Goal: Obtain resource: Download file/media

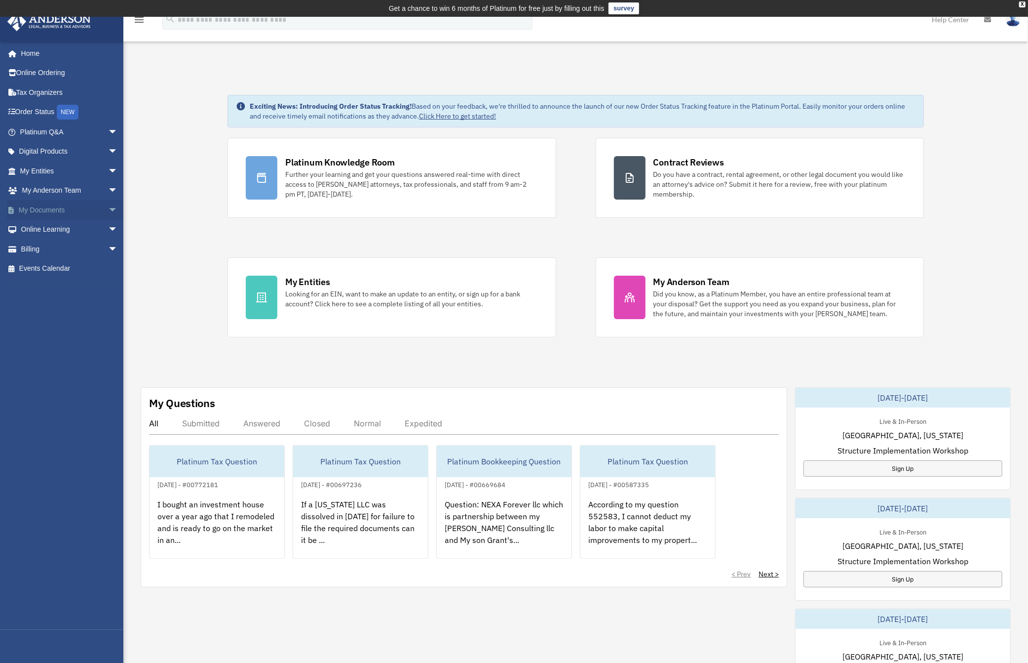
click at [79, 209] on link "My Documents arrow_drop_down" at bounding box center [70, 210] width 126 height 20
click at [108, 206] on span "arrow_drop_down" at bounding box center [118, 210] width 20 height 20
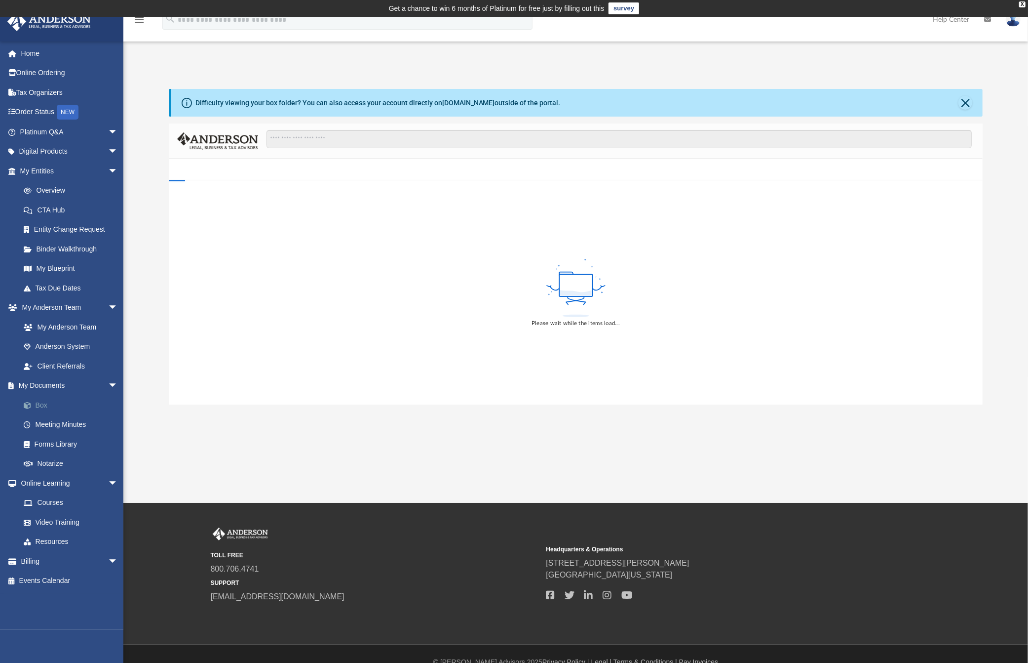
click at [40, 400] on link "Box" at bounding box center [73, 405] width 119 height 20
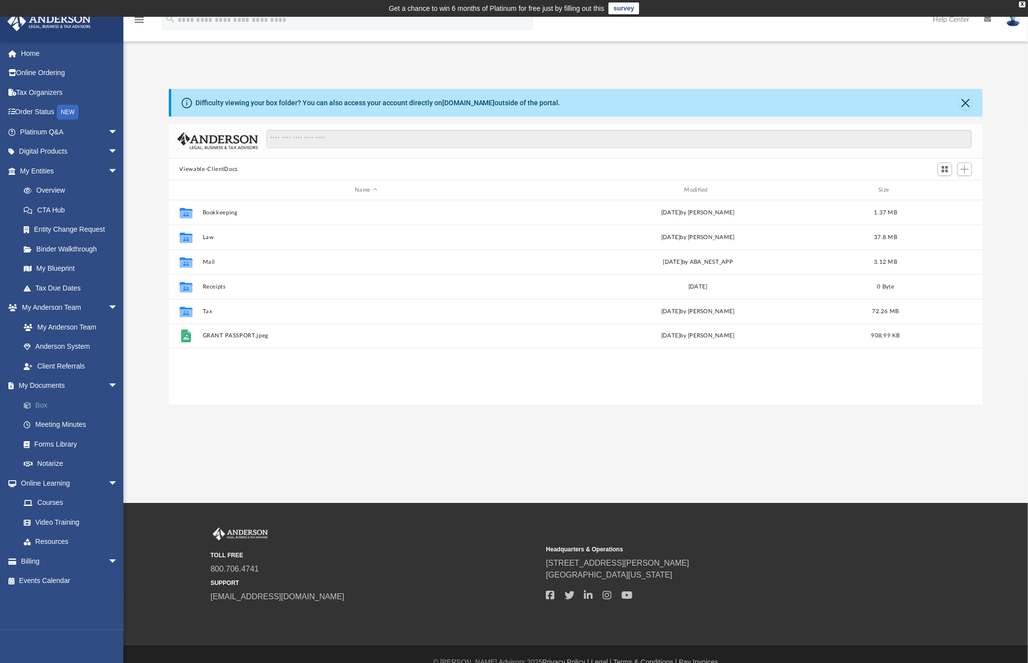
scroll to position [215, 805]
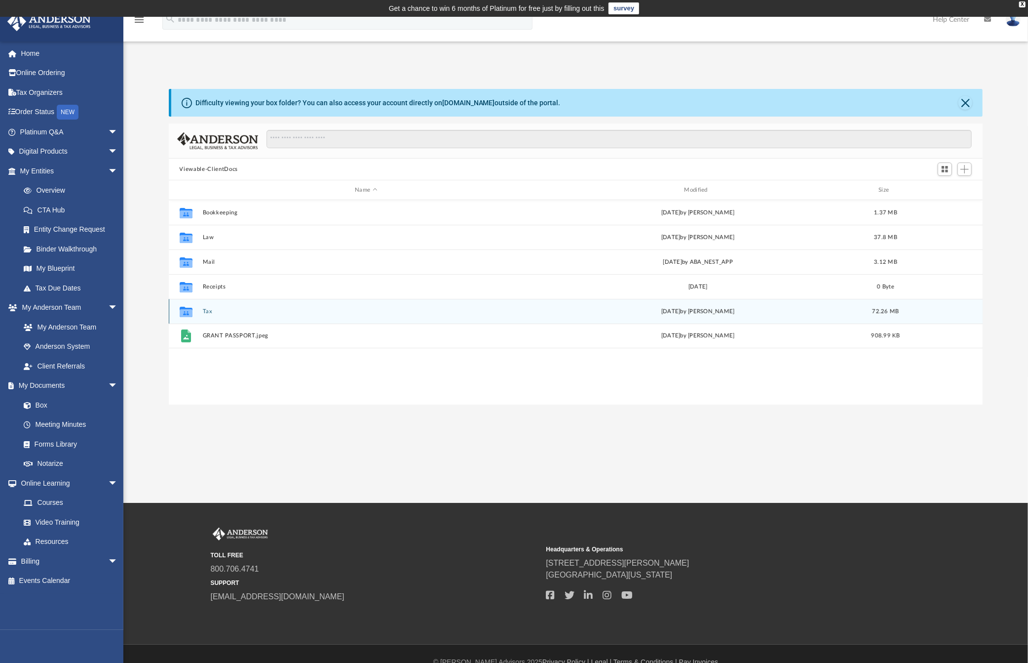
click at [207, 307] on div "Collaborated Folder Tax [DATE] by [PERSON_NAME] 72.26 MB" at bounding box center [576, 311] width 815 height 25
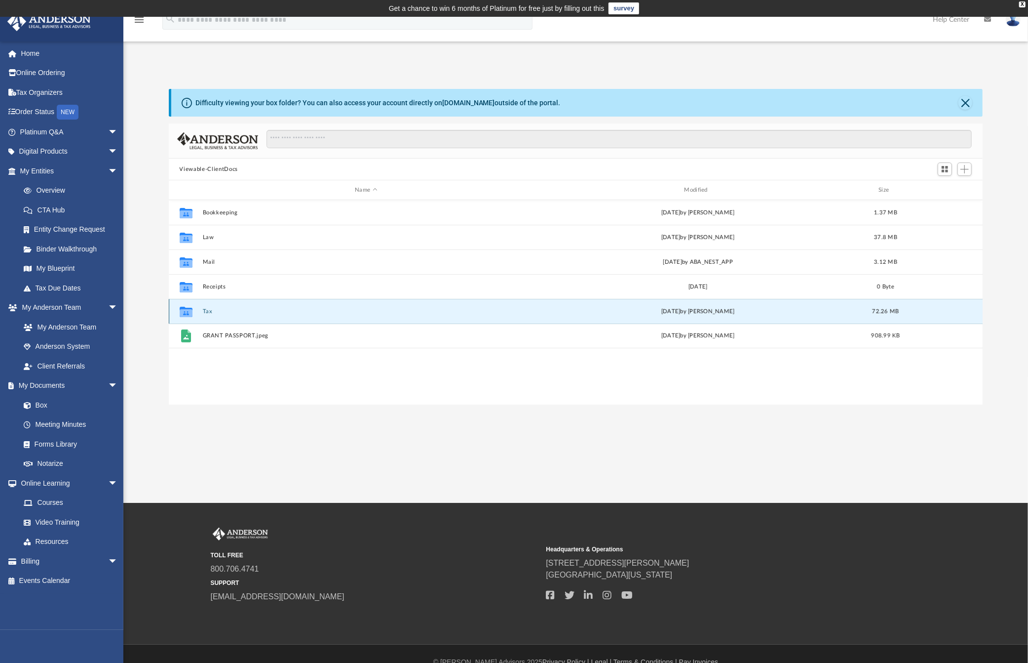
click at [206, 311] on button "Tax" at bounding box center [365, 311] width 327 height 6
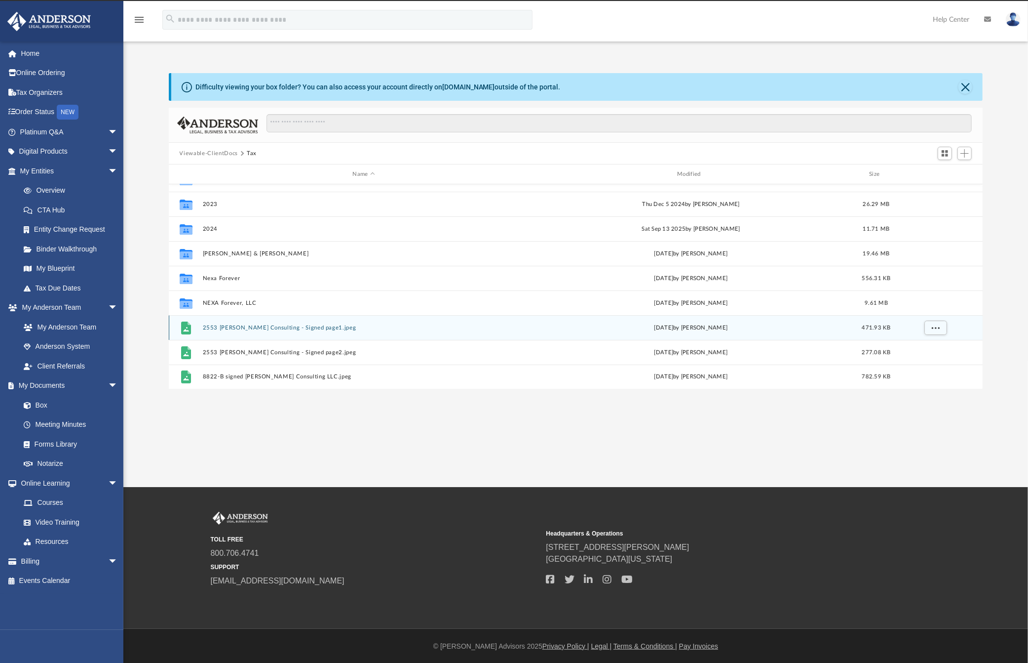
scroll to position [17, 0]
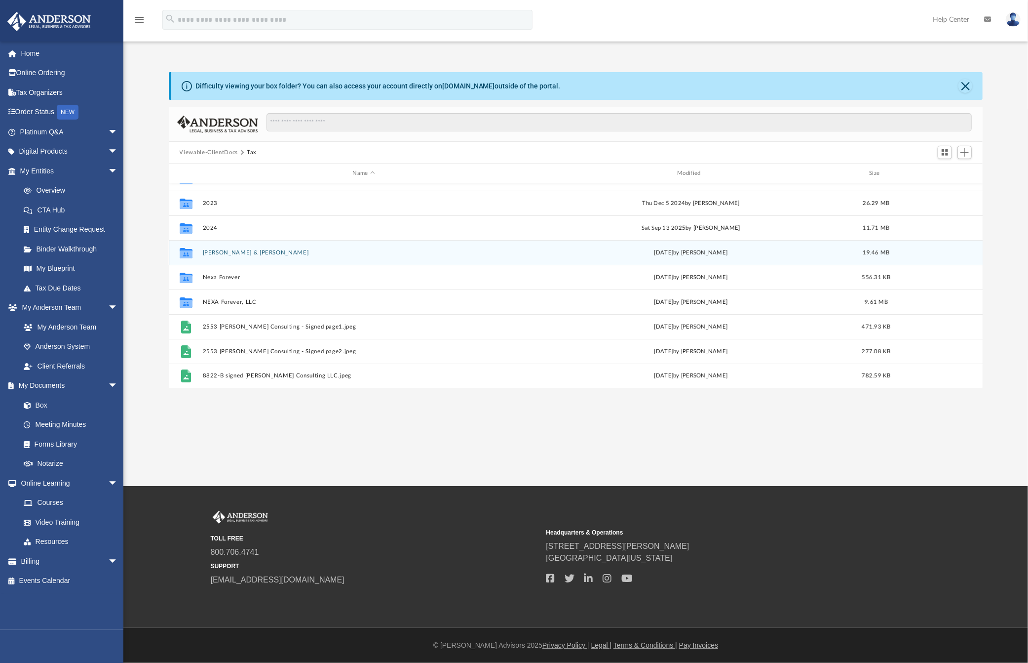
click at [219, 253] on button "[PERSON_NAME] & [PERSON_NAME]" at bounding box center [363, 252] width 323 height 6
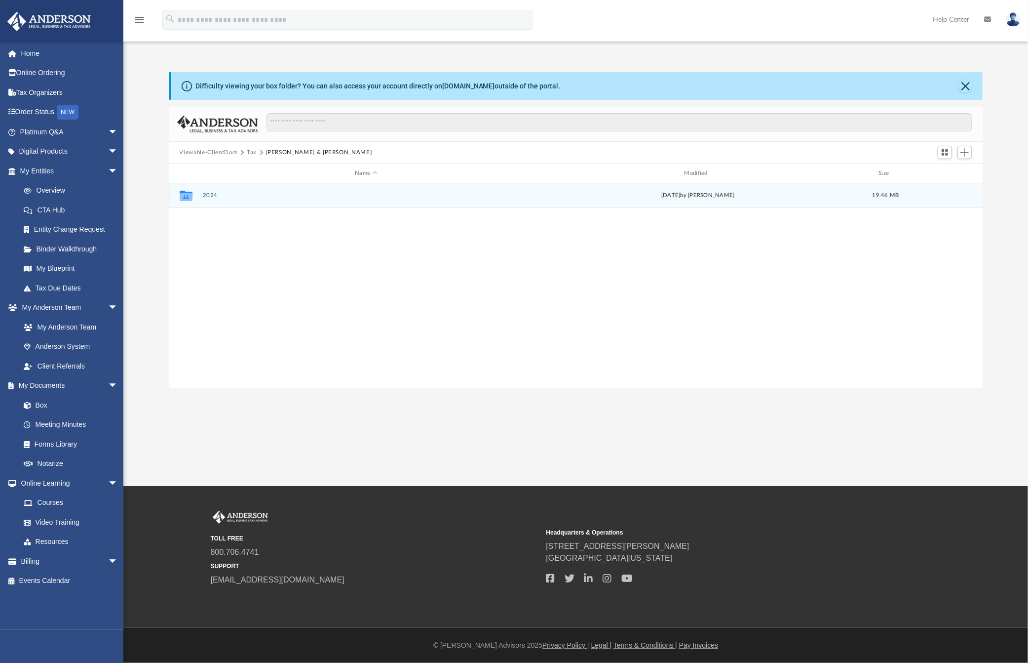
scroll to position [0, 0]
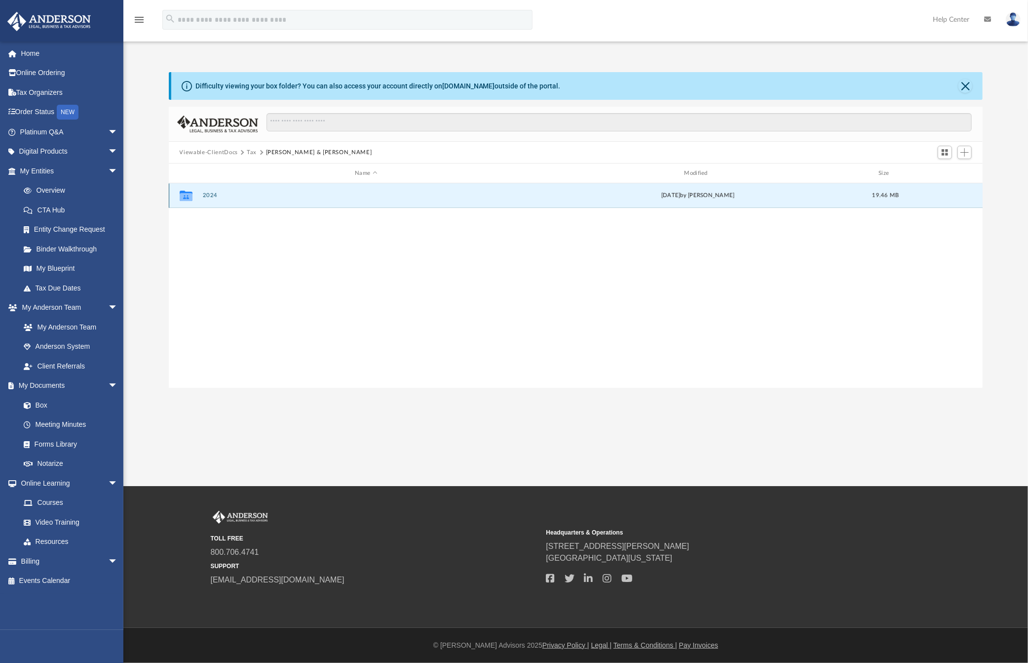
click at [210, 195] on button "2024" at bounding box center [365, 195] width 327 height 6
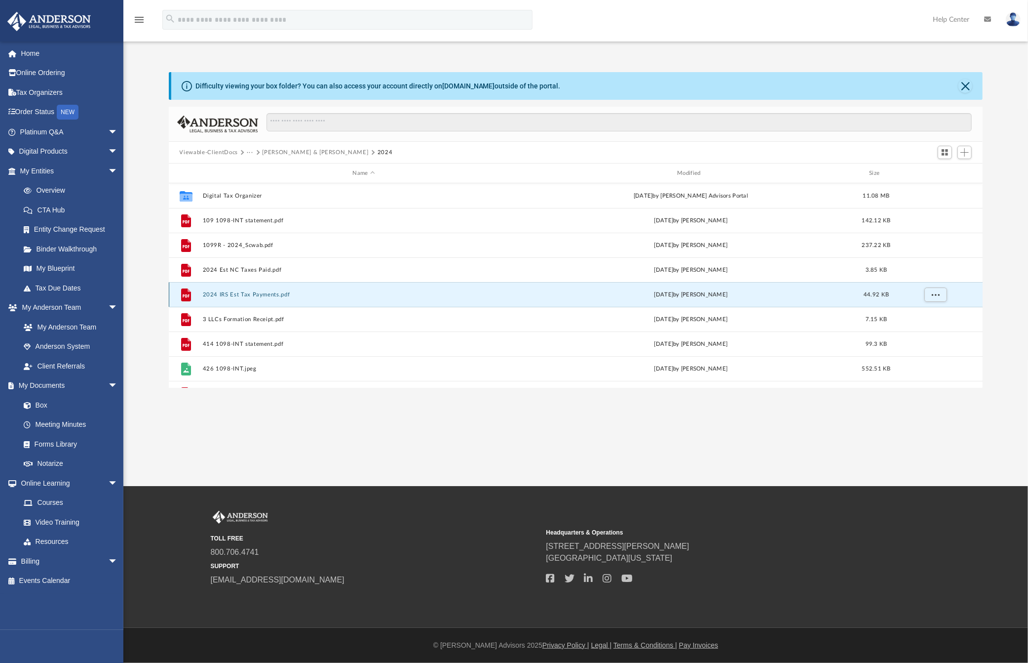
drag, startPoint x: 244, startPoint y: 290, endPoint x: 219, endPoint y: 291, distance: 25.2
click at [219, 291] on div "File 2024 IRS Est Tax Payments.pdf [DATE] by [PERSON_NAME] 44.92 KB" at bounding box center [576, 294] width 815 height 25
click at [210, 293] on button "2024 IRS Est Tax Payments.pdf" at bounding box center [363, 294] width 323 height 6
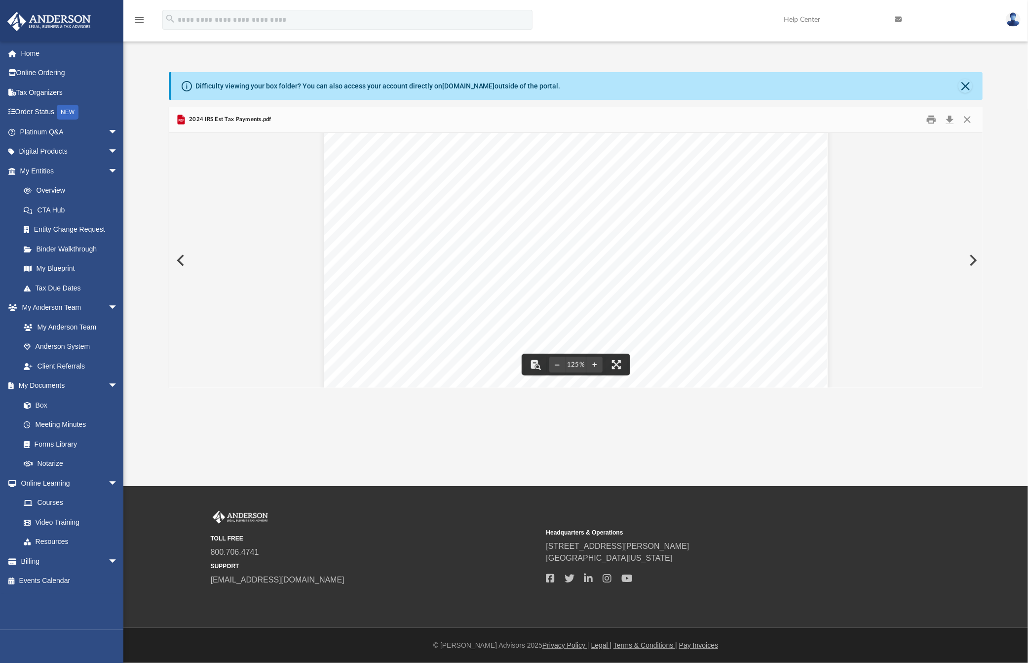
scroll to position [123, 0]
click at [178, 259] on button "Preview" at bounding box center [180, 260] width 22 height 28
click at [44, 403] on link "Box" at bounding box center [73, 405] width 119 height 20
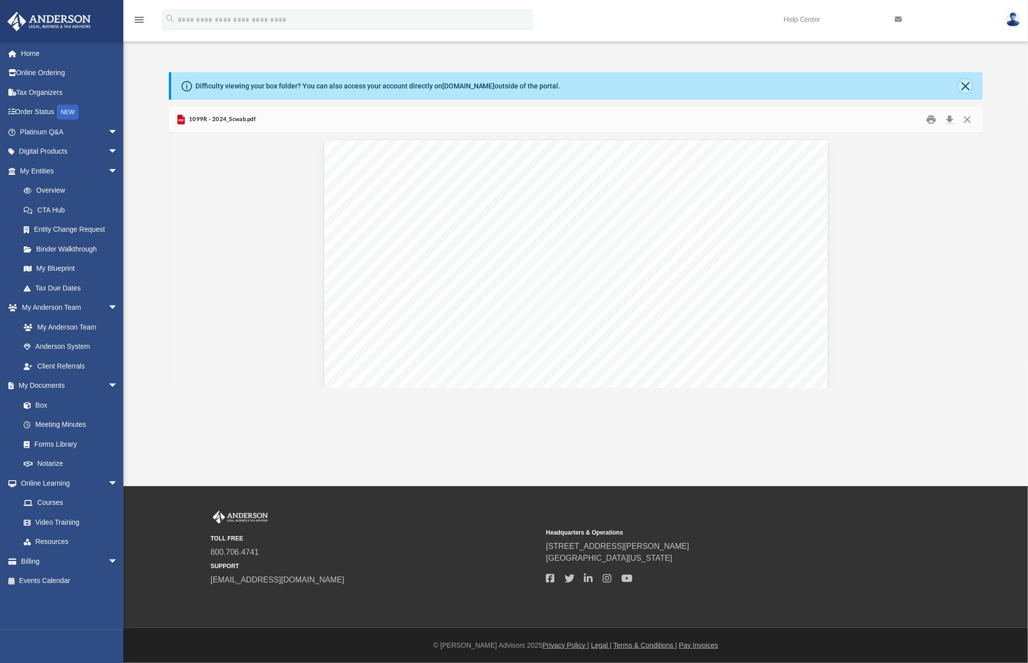
click at [967, 85] on button "Close" at bounding box center [966, 86] width 14 height 14
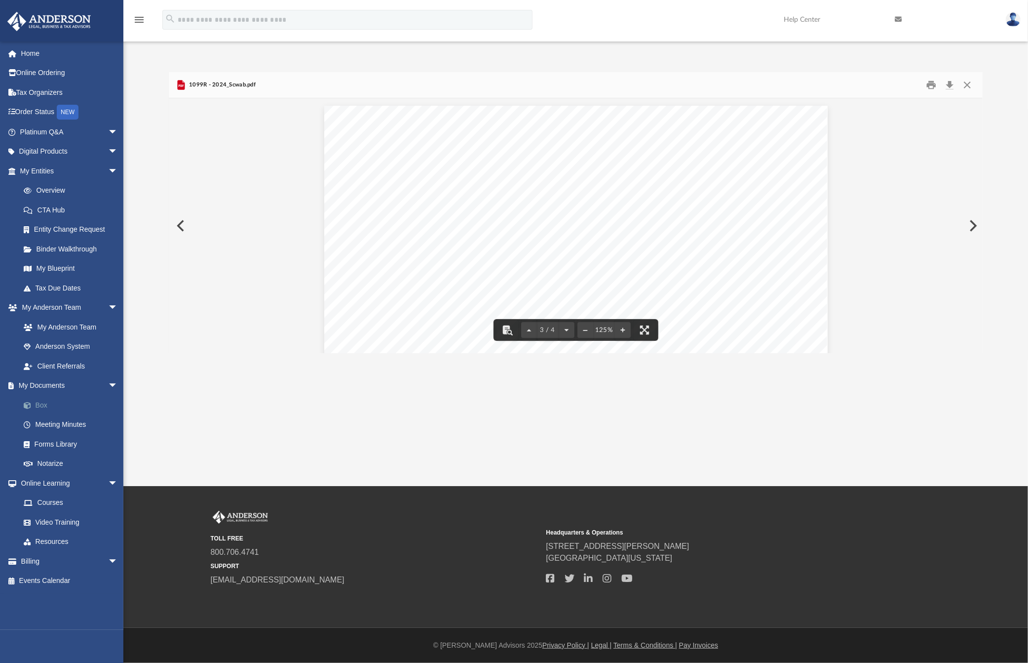
click at [38, 400] on link "Box" at bounding box center [73, 405] width 119 height 20
click at [181, 225] on button "Preview" at bounding box center [180, 226] width 22 height 28
click at [970, 86] on button "Close" at bounding box center [968, 85] width 18 height 15
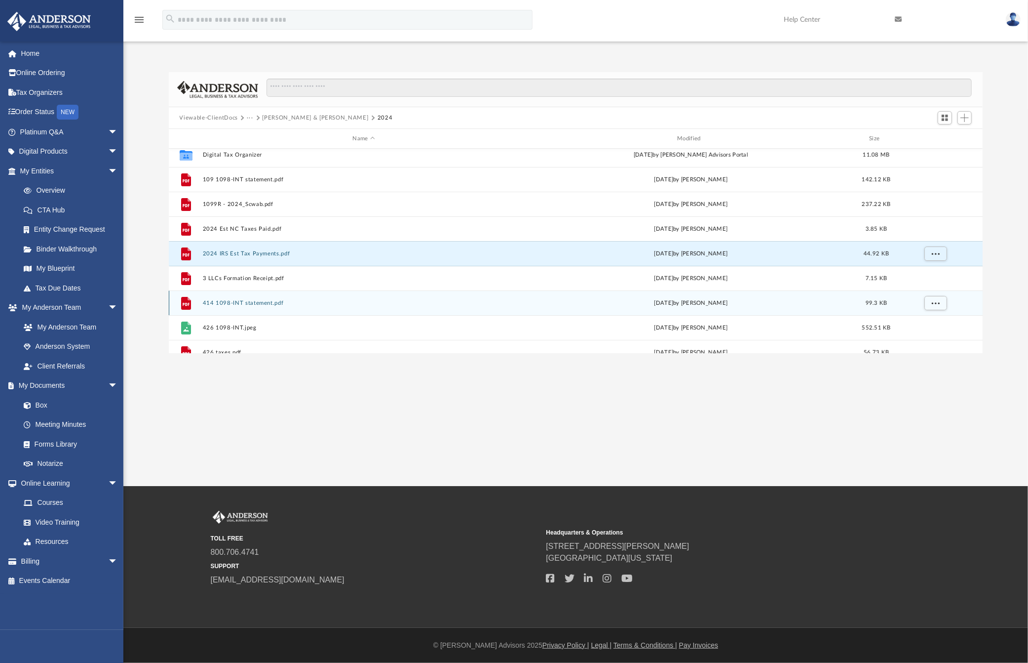
scroll to position [0, 0]
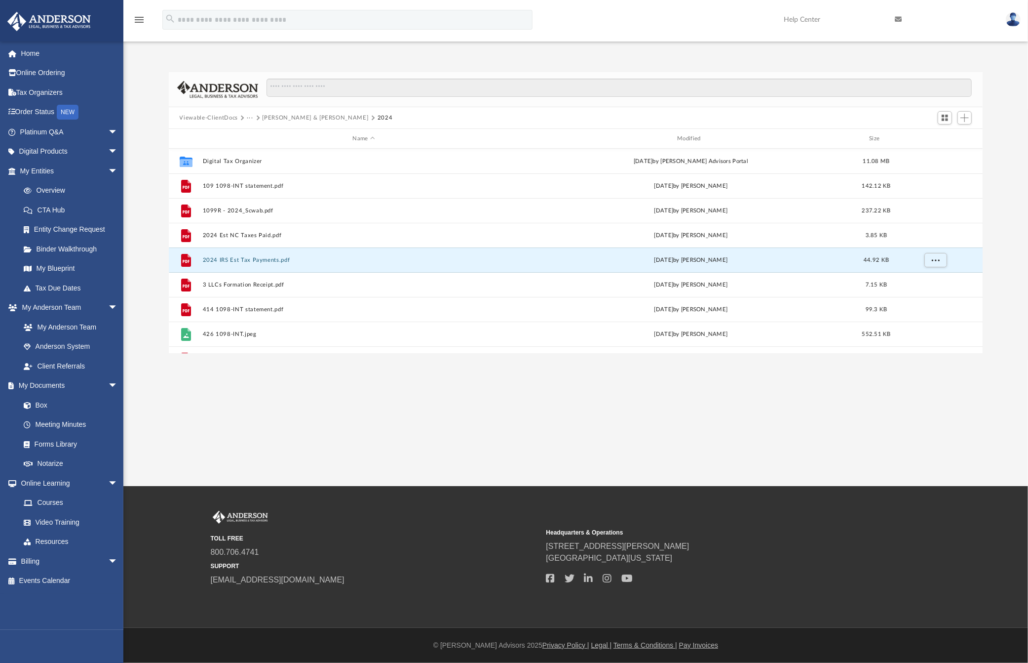
click at [278, 116] on button "[PERSON_NAME] & [PERSON_NAME]" at bounding box center [316, 118] width 106 height 9
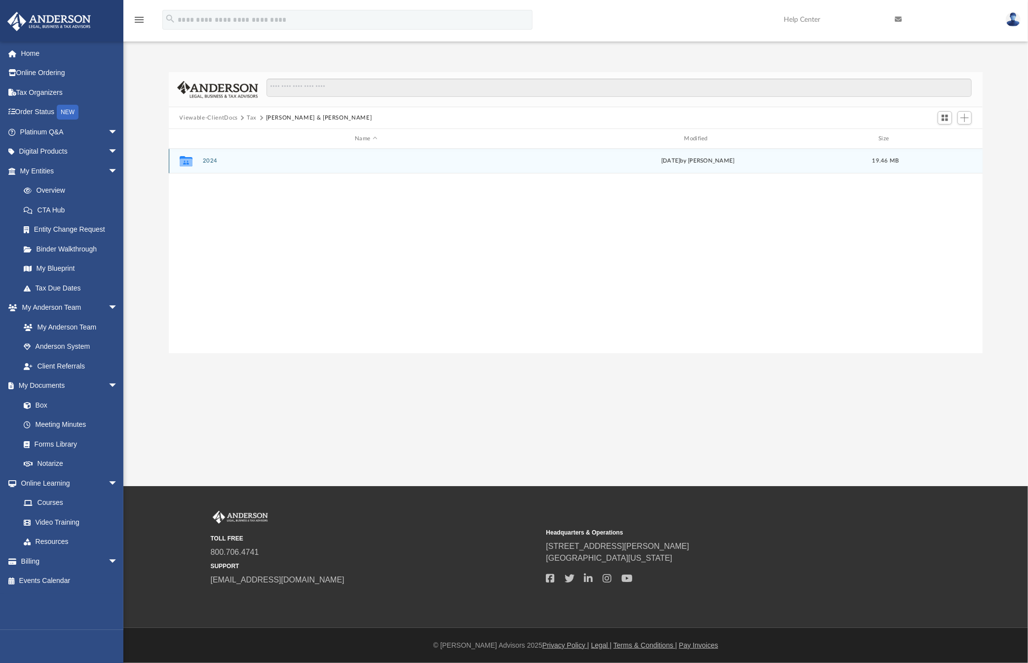
click at [205, 159] on button "2024" at bounding box center [365, 161] width 327 height 6
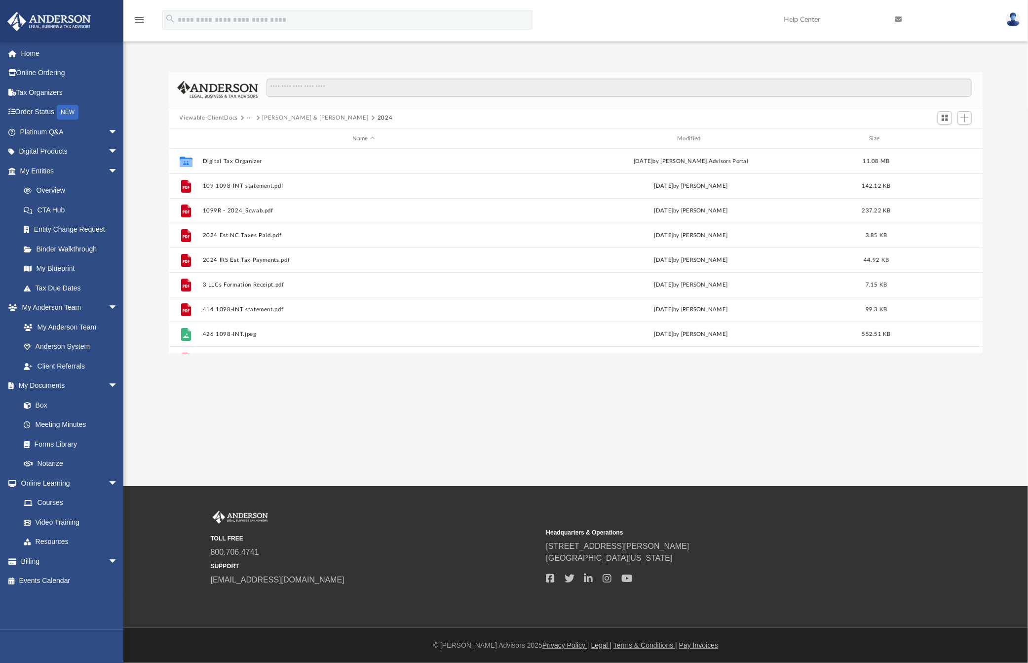
click at [223, 117] on button "Viewable-ClientDocs" at bounding box center [209, 118] width 58 height 9
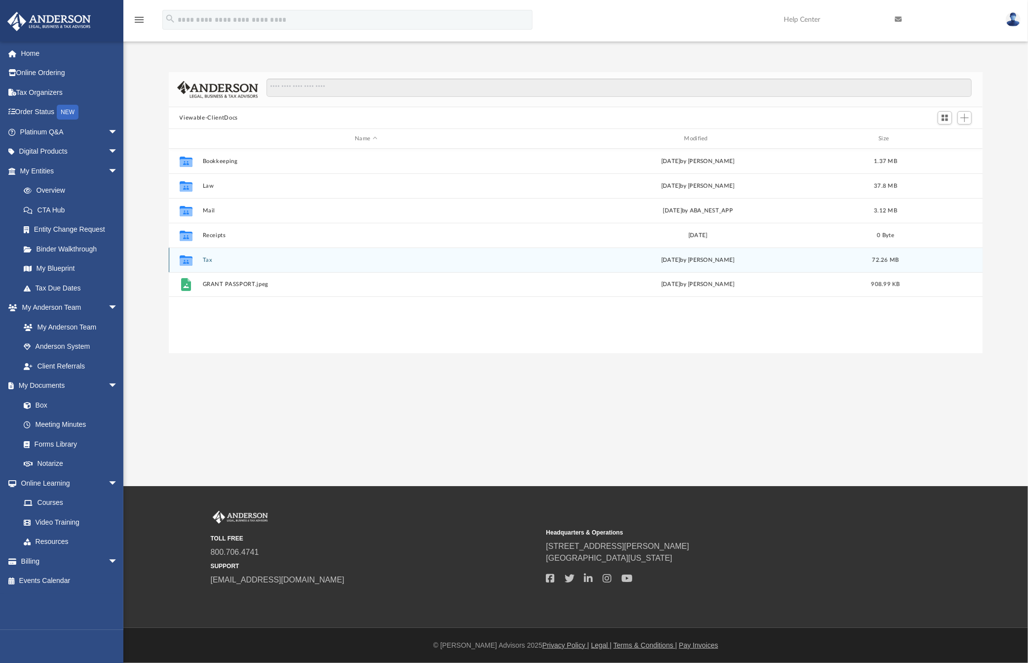
click at [202, 258] on div "Collaborated Folder Tax [DATE] by [PERSON_NAME] 72.26 MB" at bounding box center [576, 259] width 815 height 25
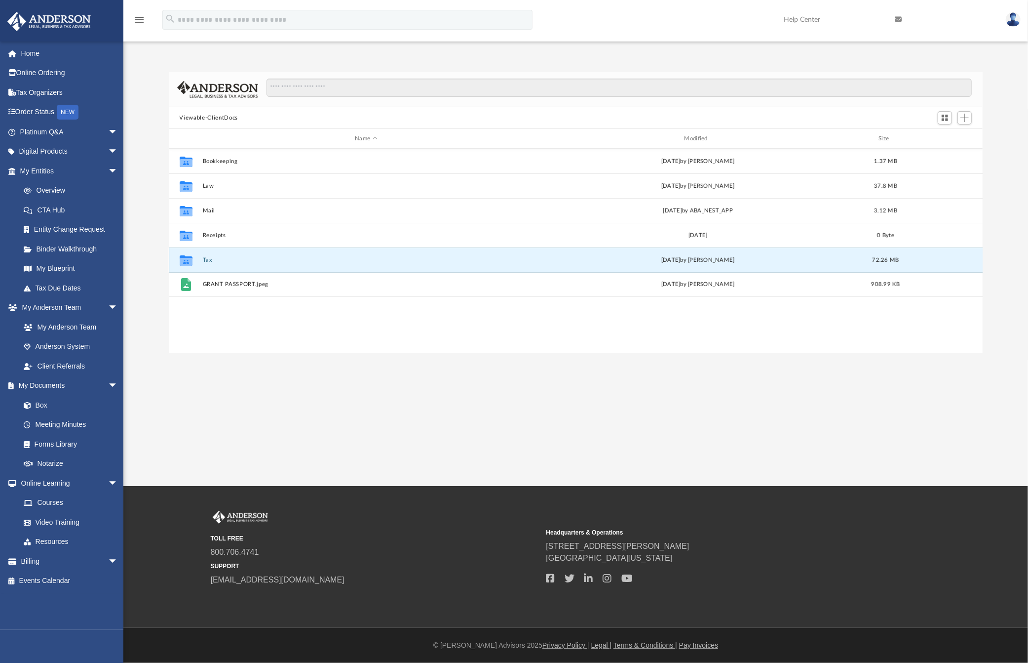
click at [207, 258] on button "Tax" at bounding box center [365, 260] width 327 height 6
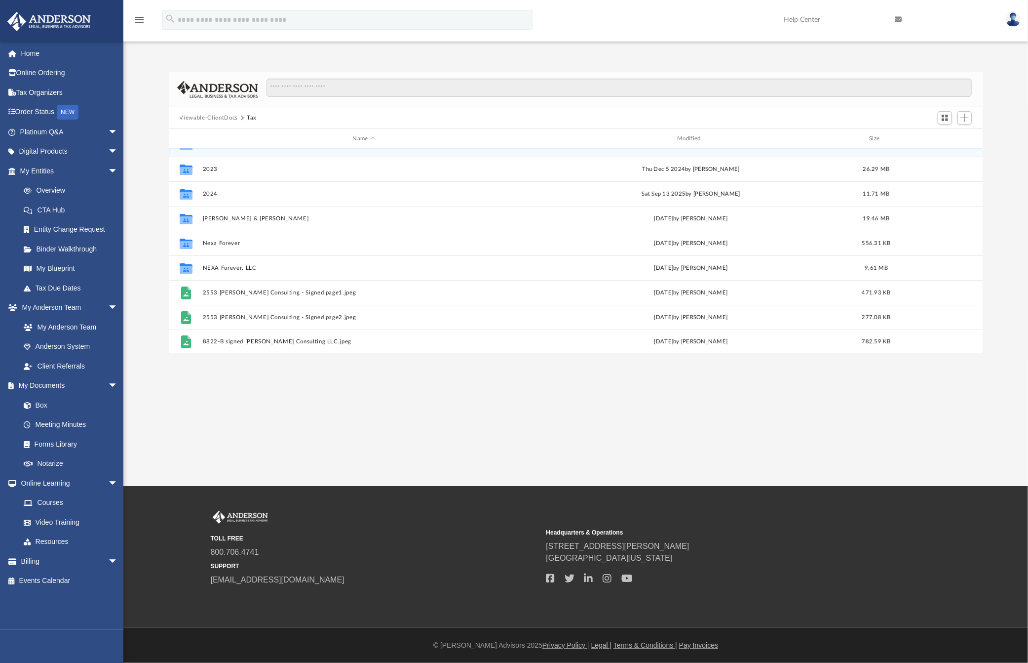
scroll to position [17, 0]
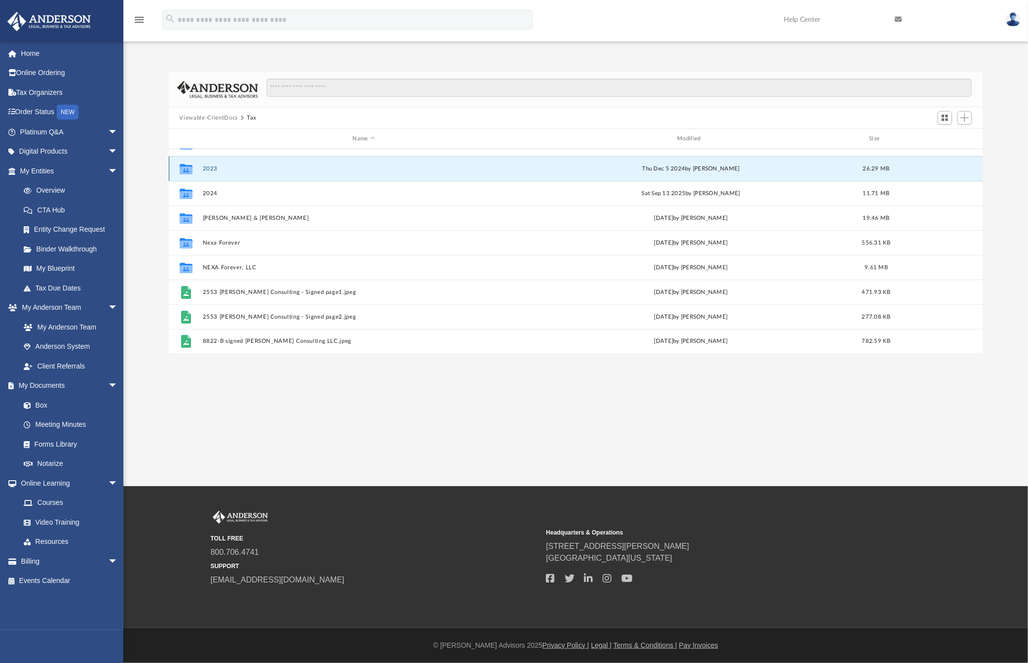
click at [210, 167] on button "2023" at bounding box center [363, 168] width 323 height 6
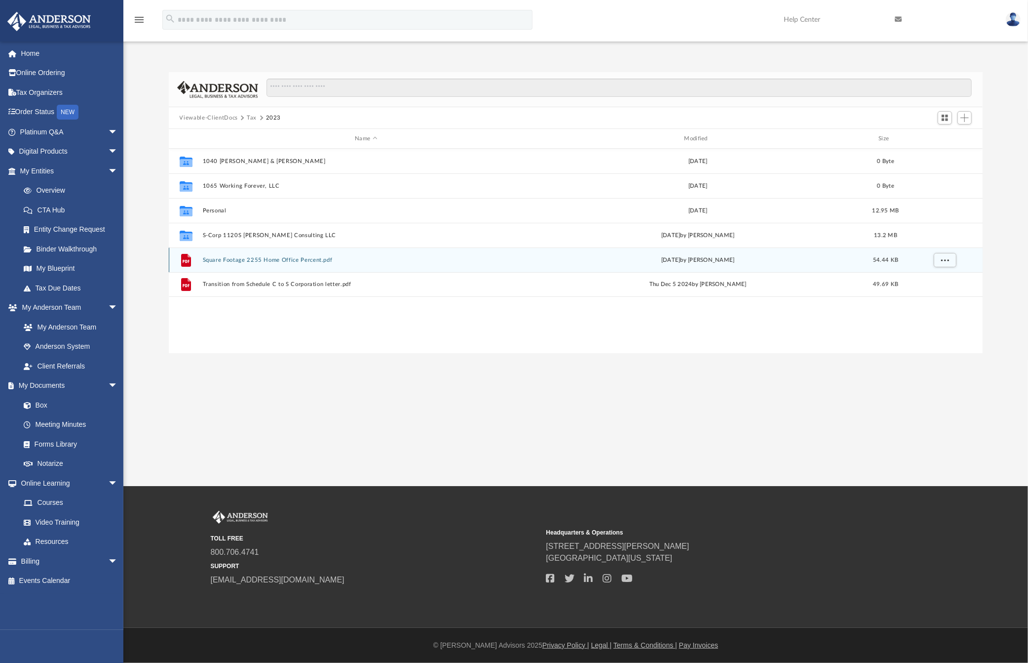
click at [262, 255] on div "File Square Footage 2255 Home Office Percent.pdf [DATE] by [PERSON_NAME] 54.44 …" at bounding box center [576, 259] width 815 height 25
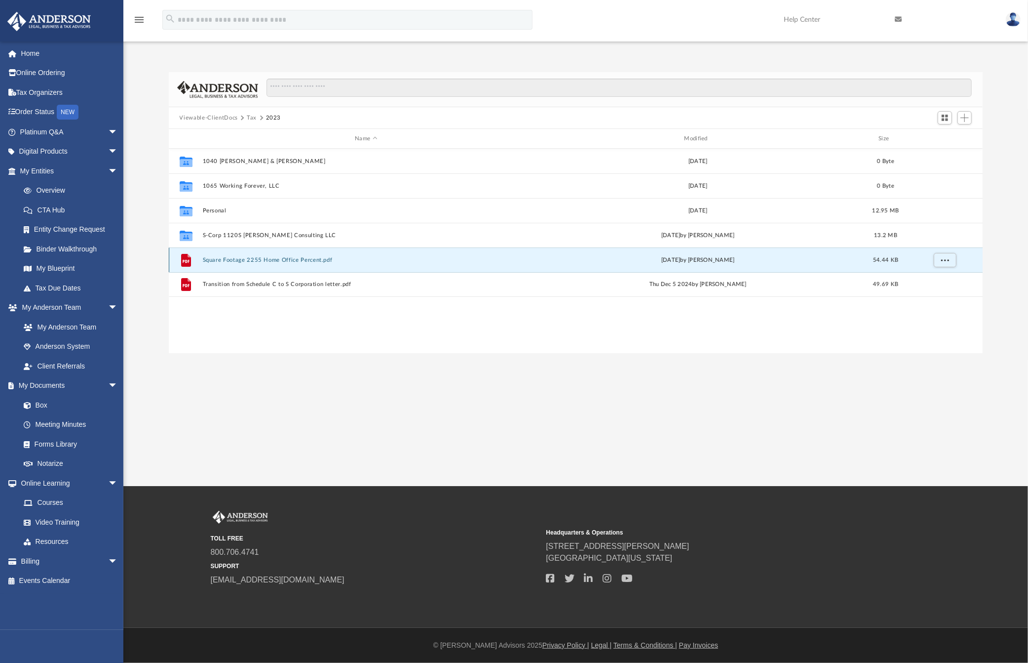
click at [257, 260] on button "Square Footage 2255 Home Office Percent.pdf" at bounding box center [365, 260] width 327 height 6
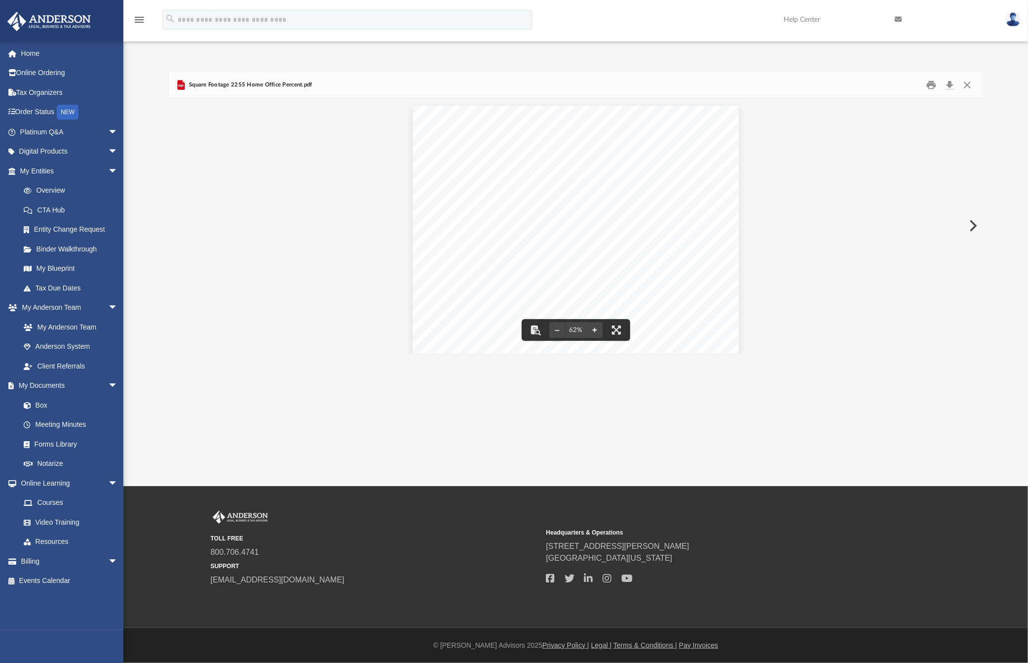
click at [594, 328] on button "File preview" at bounding box center [595, 330] width 16 height 22
click at [617, 330] on button "File preview" at bounding box center [617, 330] width 22 height 22
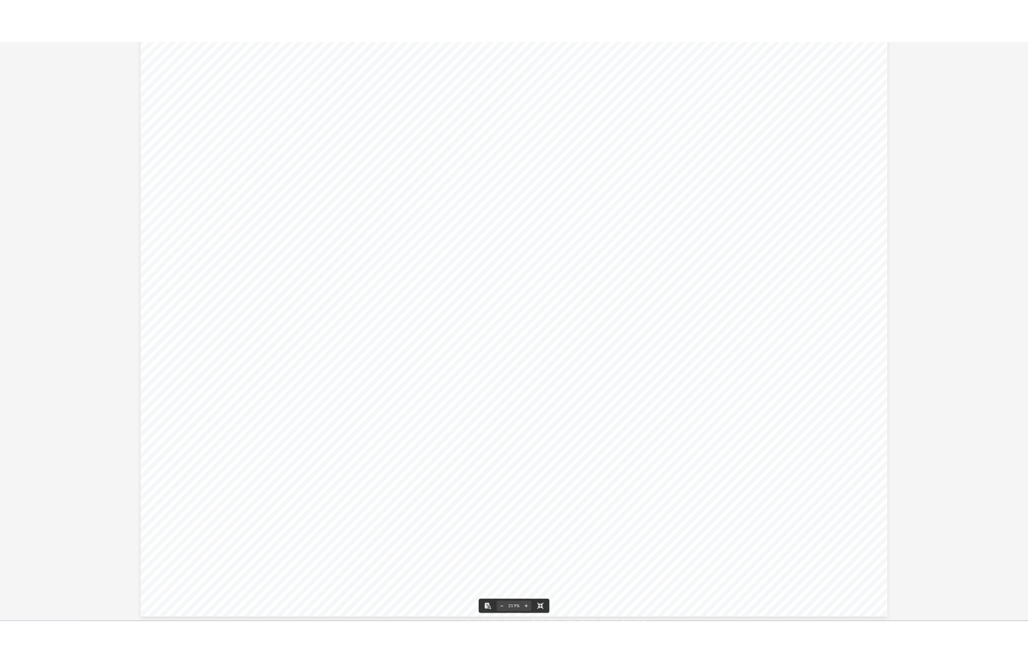
scroll to position [12, 0]
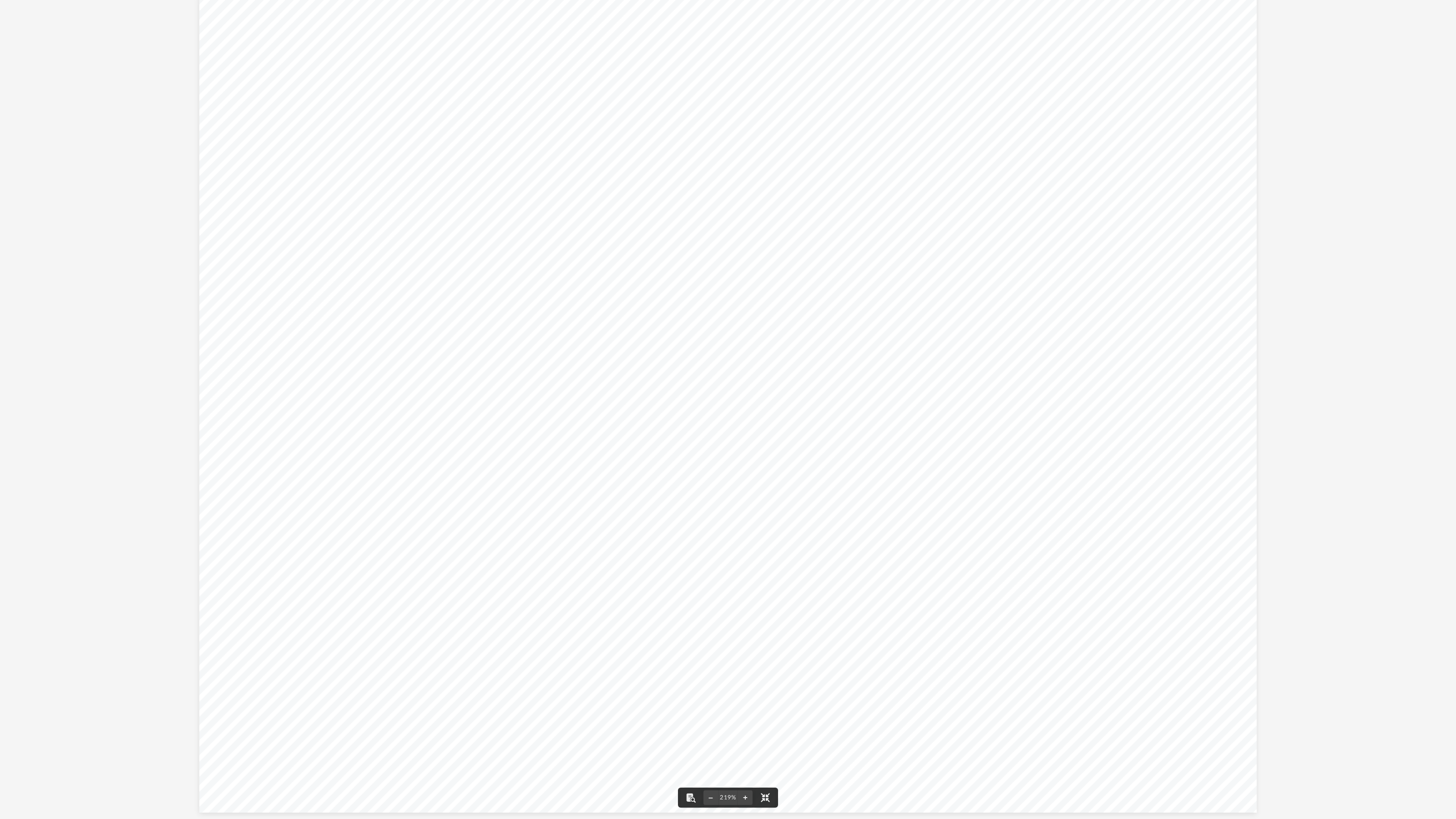
click at [776, 610] on div "219%" at bounding box center [728, 798] width 100 height 20
click at [761, 610] on button "File preview" at bounding box center [766, 798] width 20 height 20
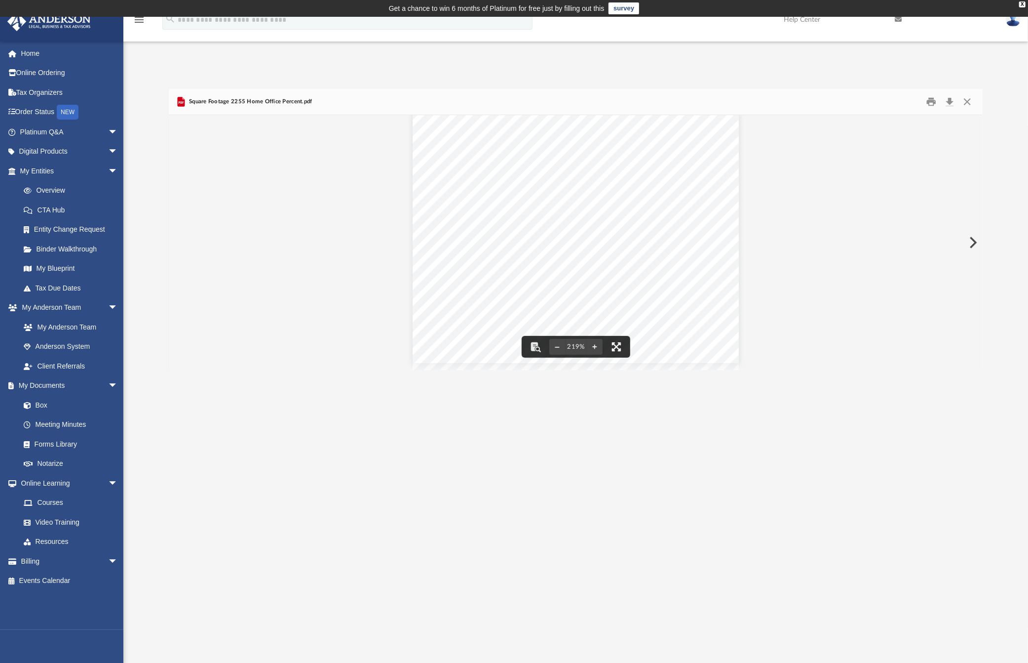
scroll to position [0, 0]
